Goal: Task Accomplishment & Management: Use online tool/utility

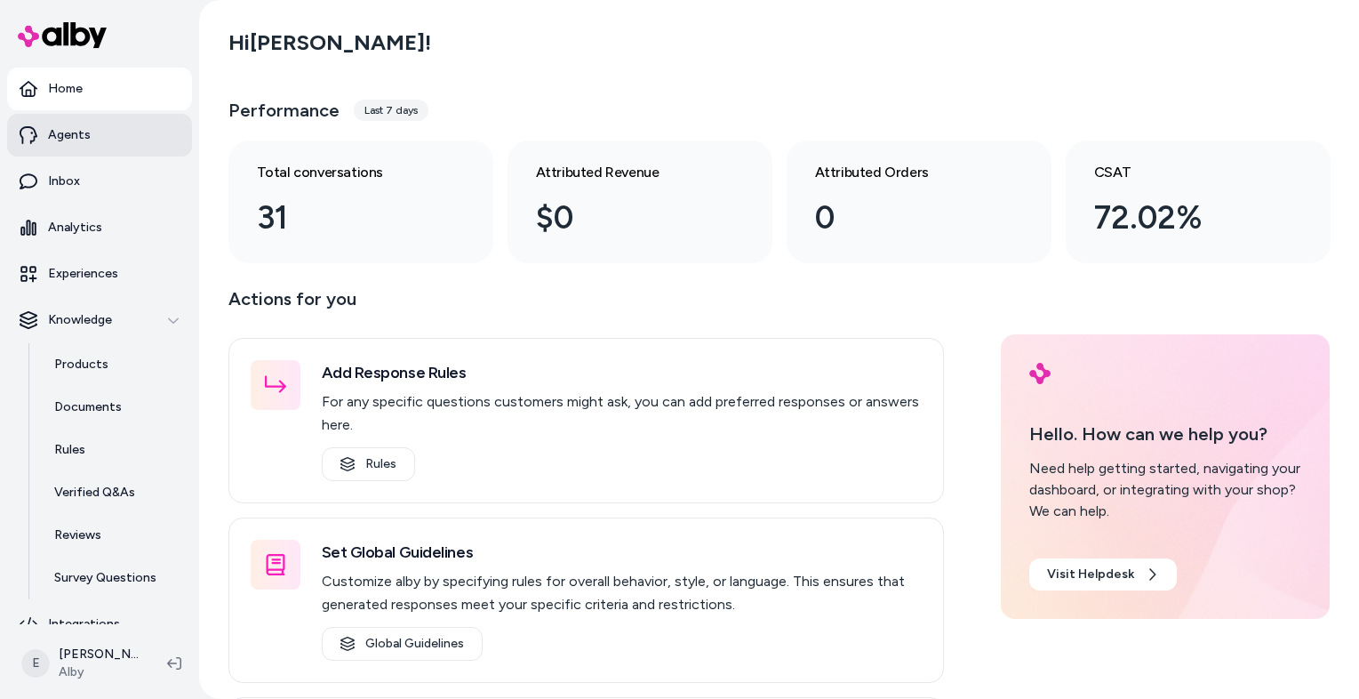
click at [99, 141] on link "Agents" at bounding box center [99, 135] width 185 height 43
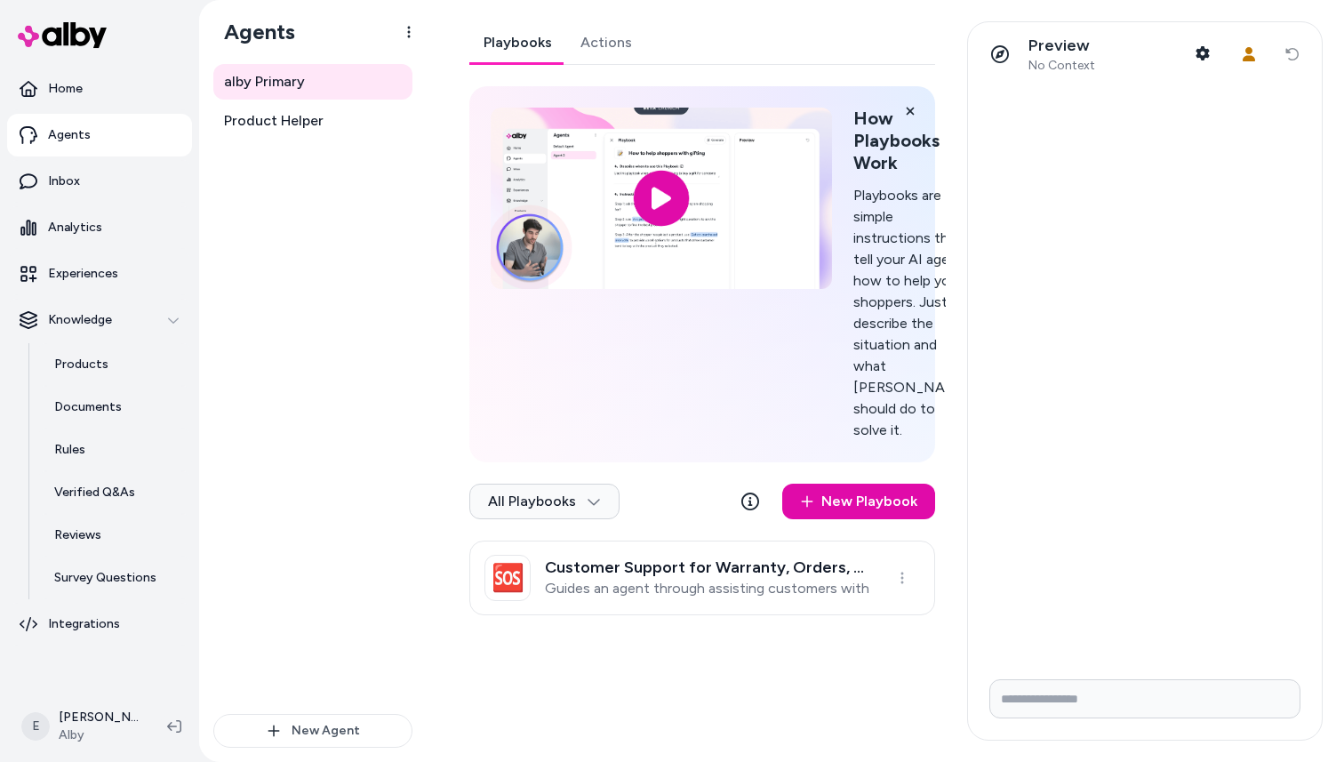
click at [521, 46] on link "Playbooks" at bounding box center [517, 42] width 97 height 43
click at [303, 124] on span "Product Helper" at bounding box center [274, 120] width 100 height 21
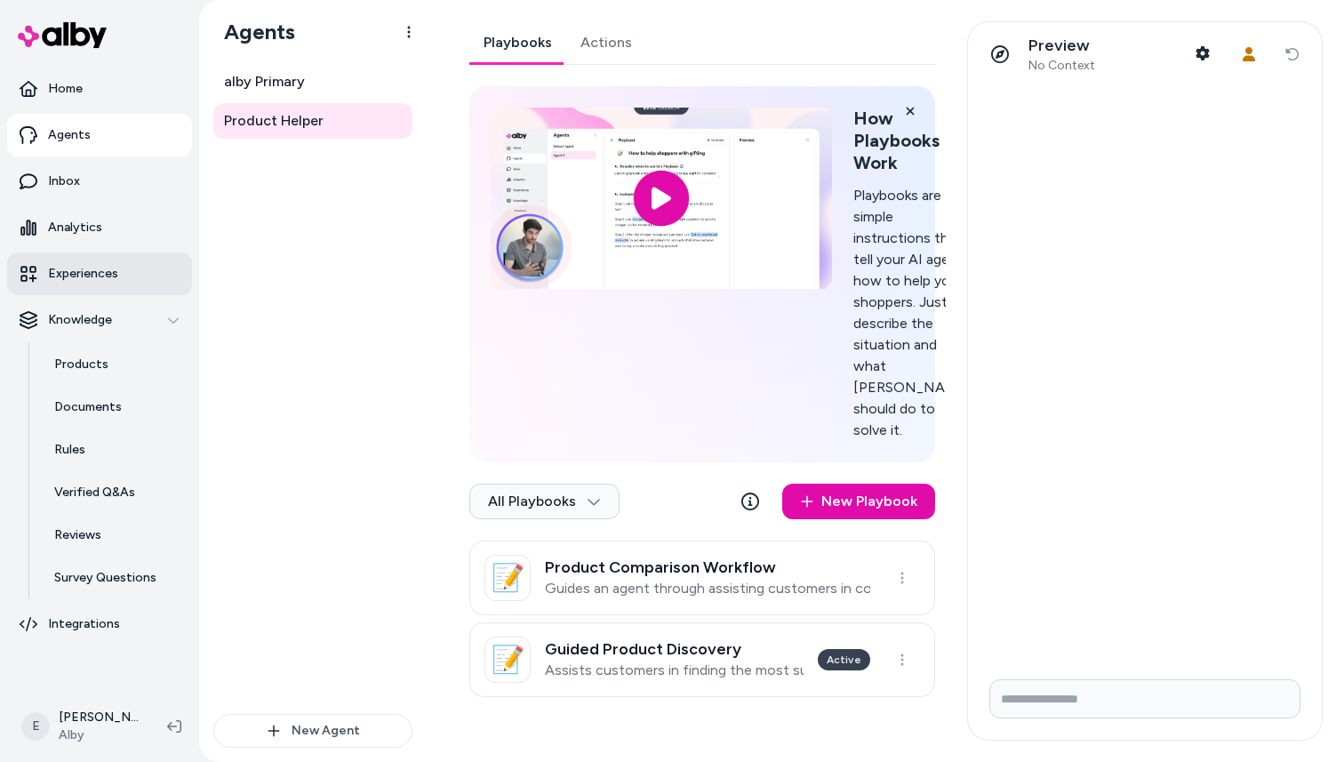
click at [56, 280] on p "Experiences" at bounding box center [83, 274] width 70 height 18
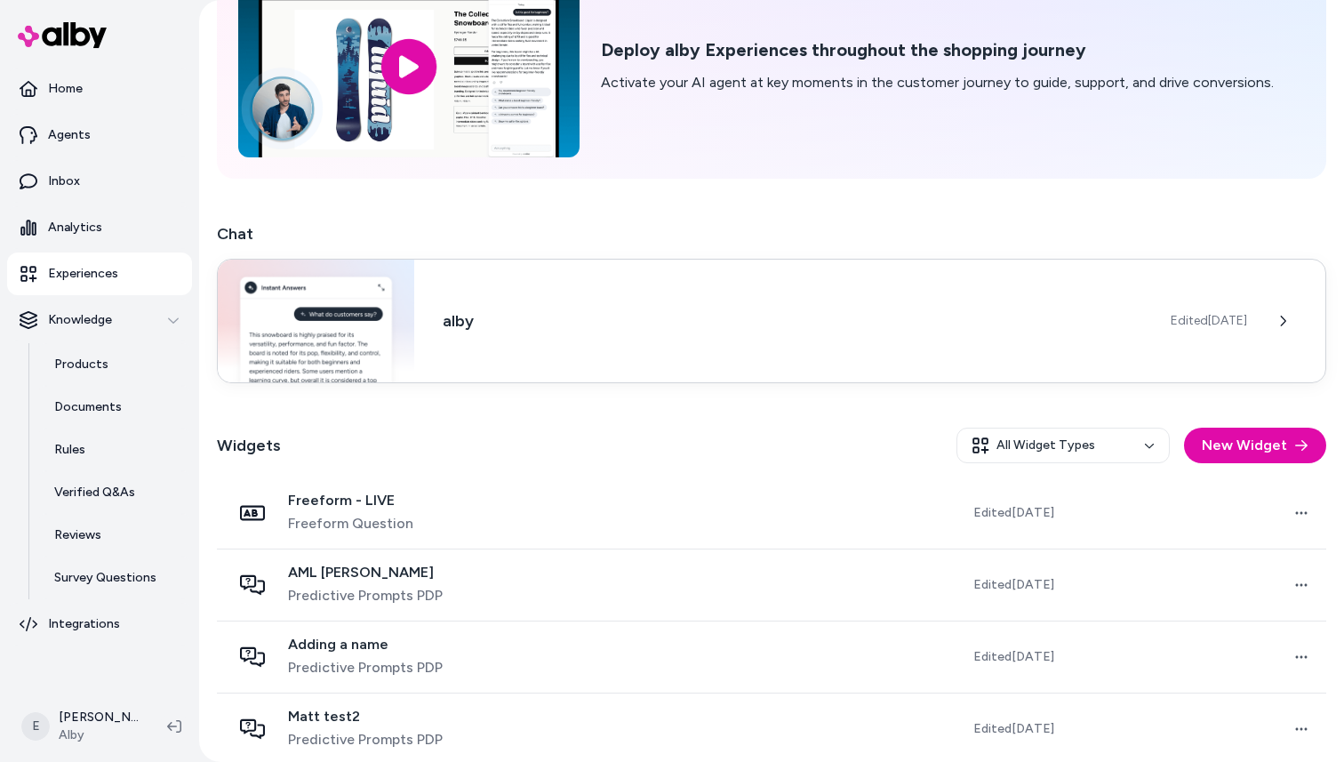
scroll to position [190, 0]
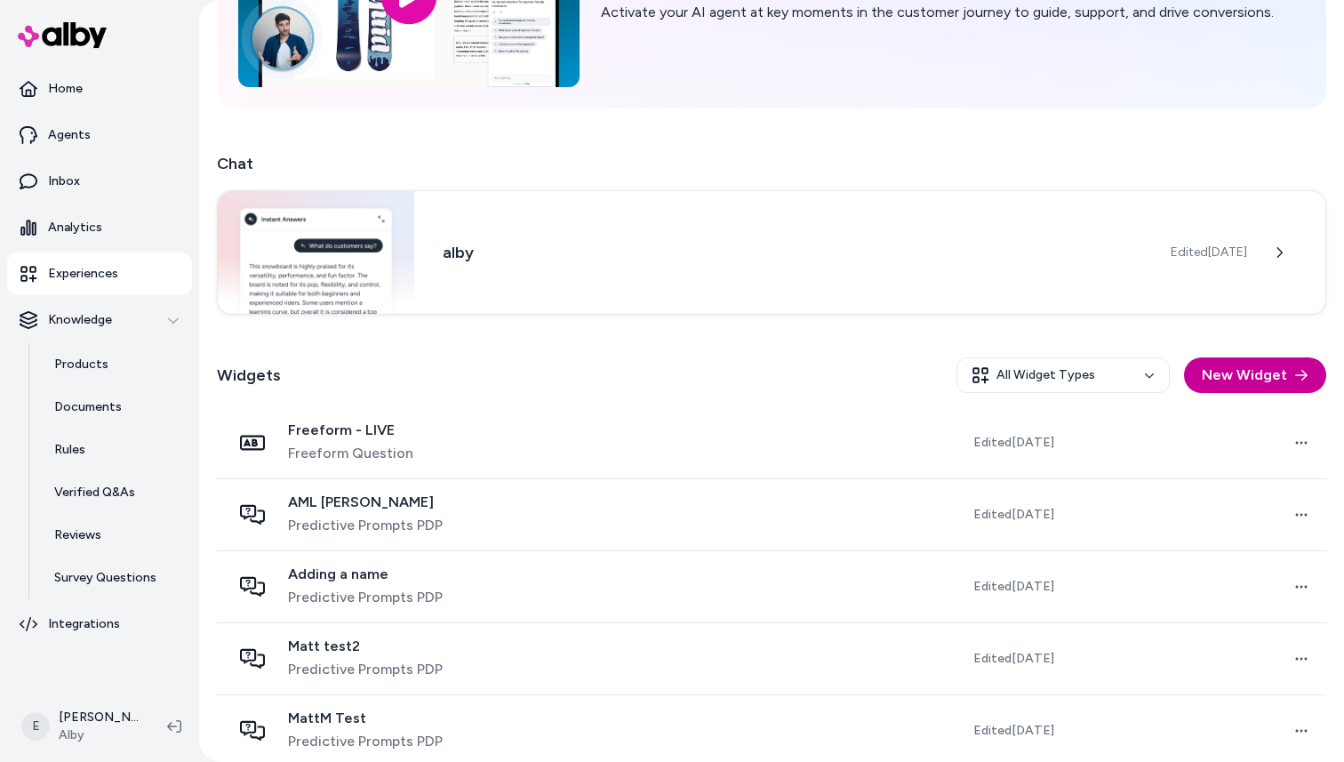
click at [1239, 372] on button "New Widget" at bounding box center [1255, 375] width 142 height 36
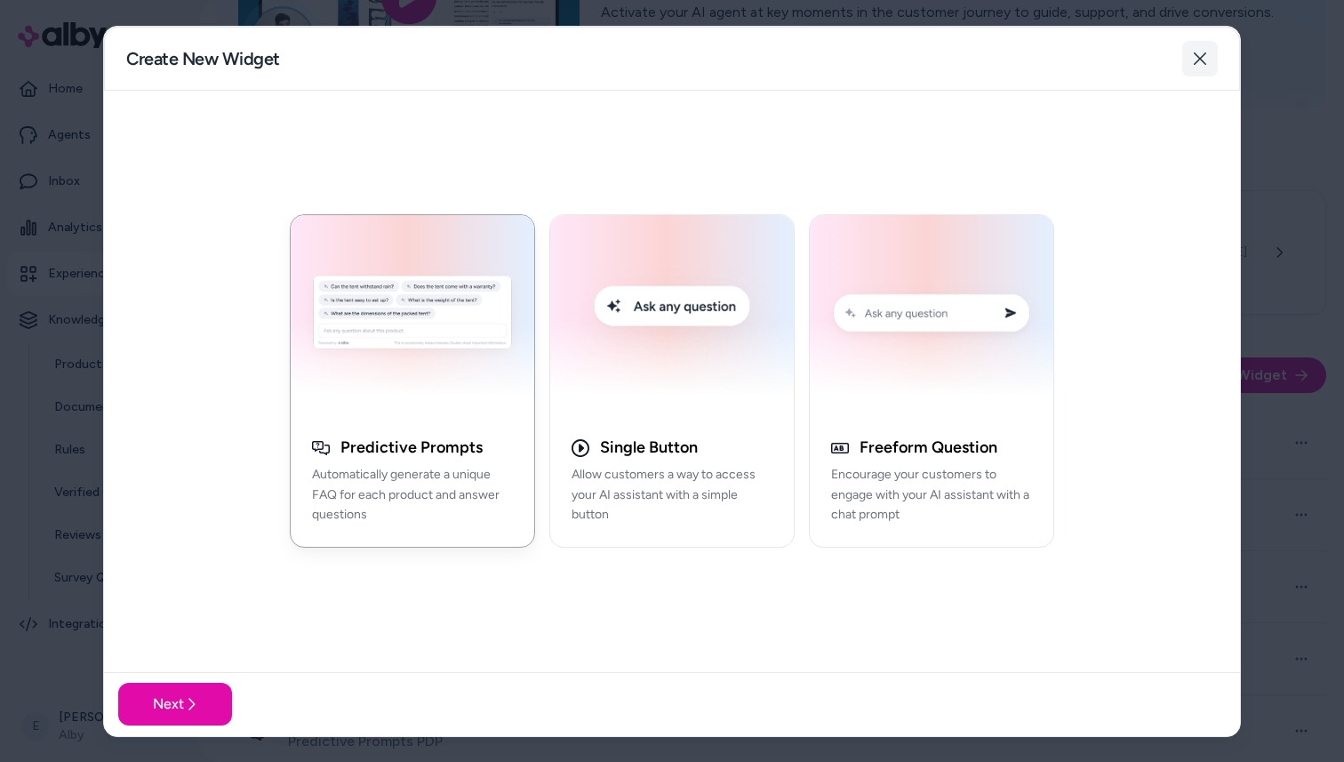
click at [1200, 47] on button "Close" at bounding box center [1200, 59] width 36 height 36
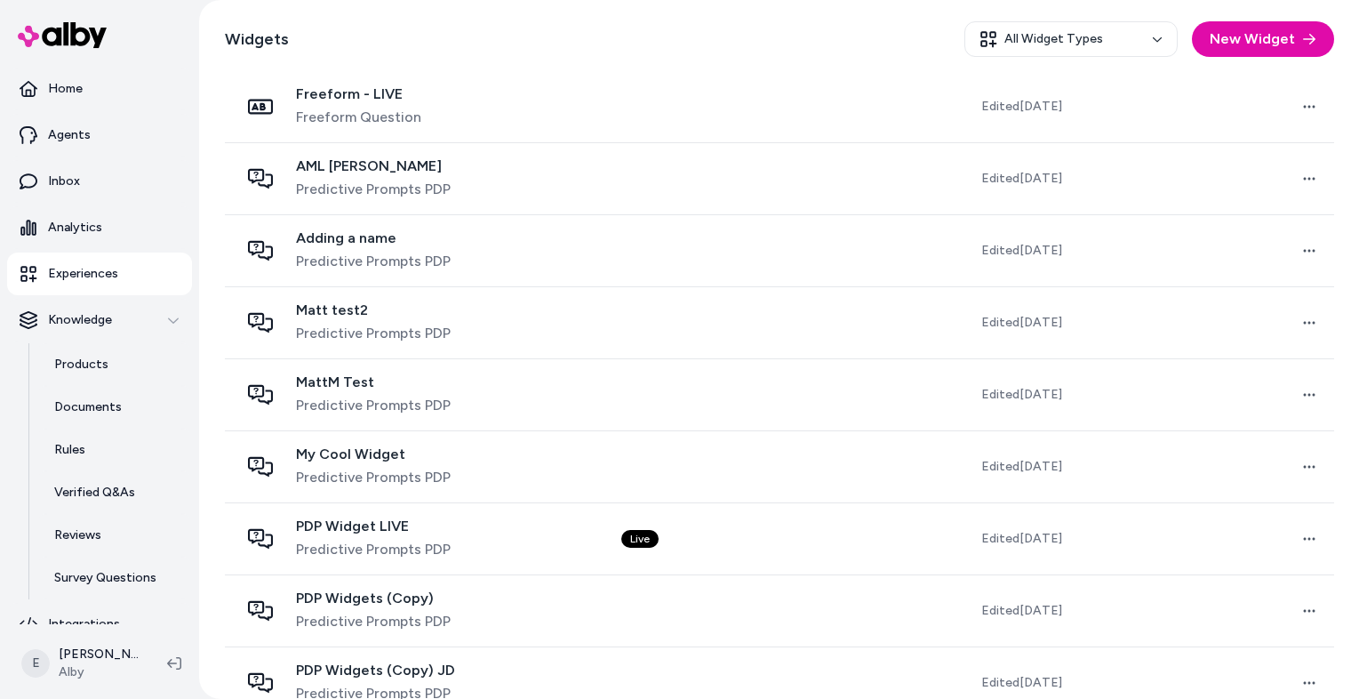
scroll to position [560, 0]
